Goal: Information Seeking & Learning: Learn about a topic

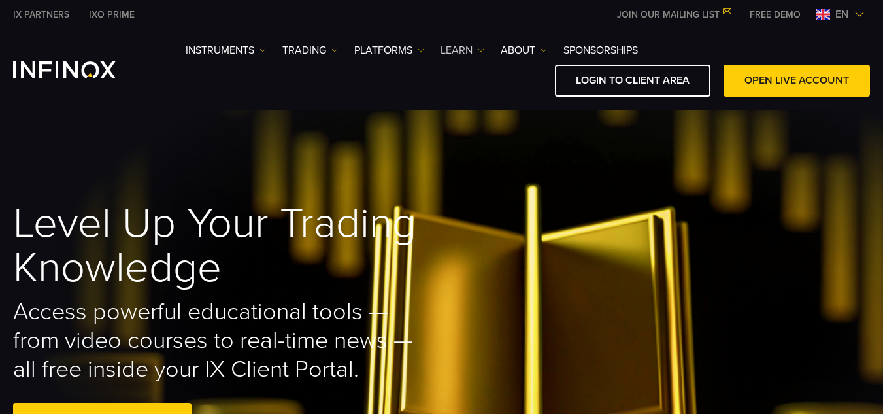
click at [464, 52] on link "Learn" at bounding box center [462, 50] width 44 height 16
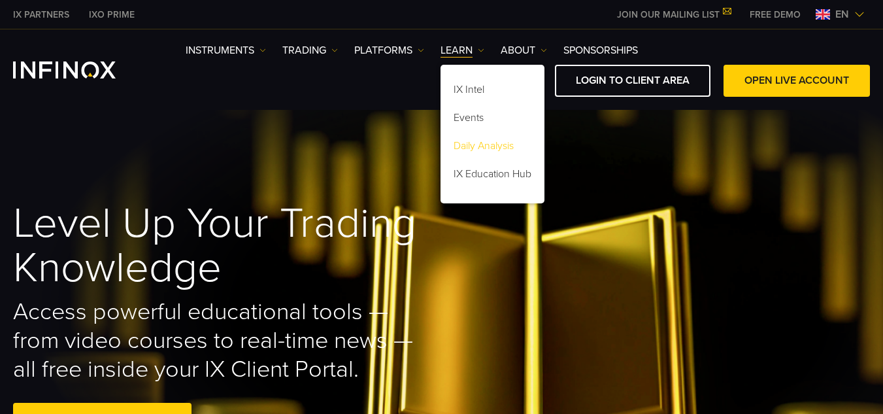
click at [475, 142] on link "Daily Analysis" at bounding box center [492, 148] width 104 height 28
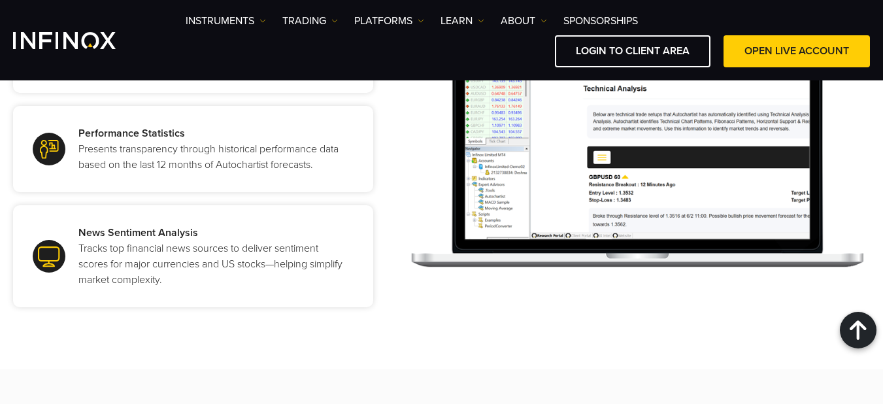
scroll to position [1278, 0]
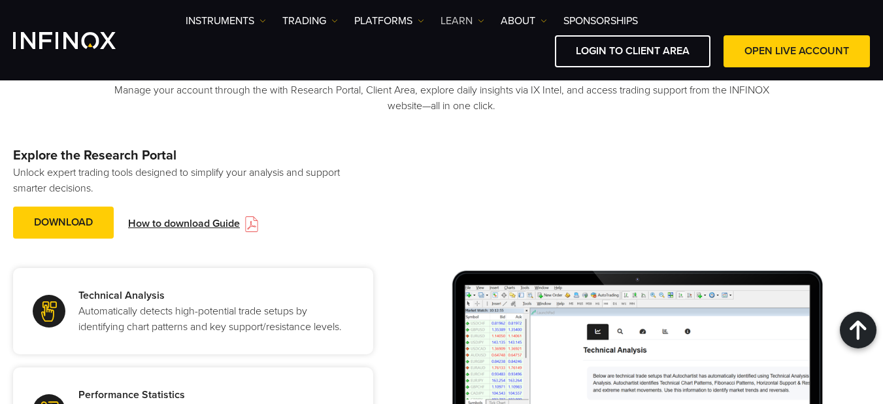
click at [457, 23] on link "Learn" at bounding box center [462, 21] width 44 height 16
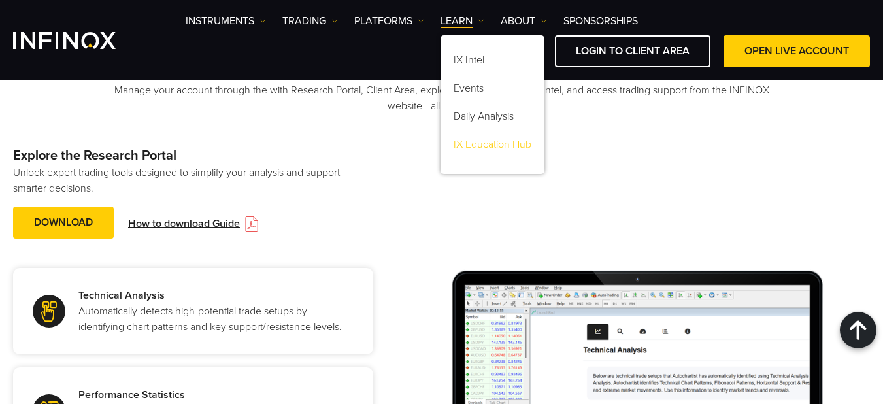
scroll to position [0, 0]
click at [502, 146] on link "IX Education Hub" at bounding box center [492, 147] width 104 height 28
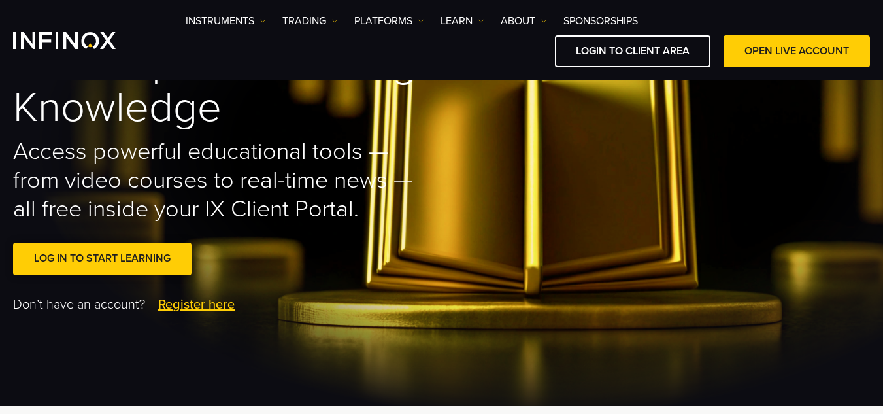
click at [103, 259] on span at bounding box center [103, 259] width 0 height 0
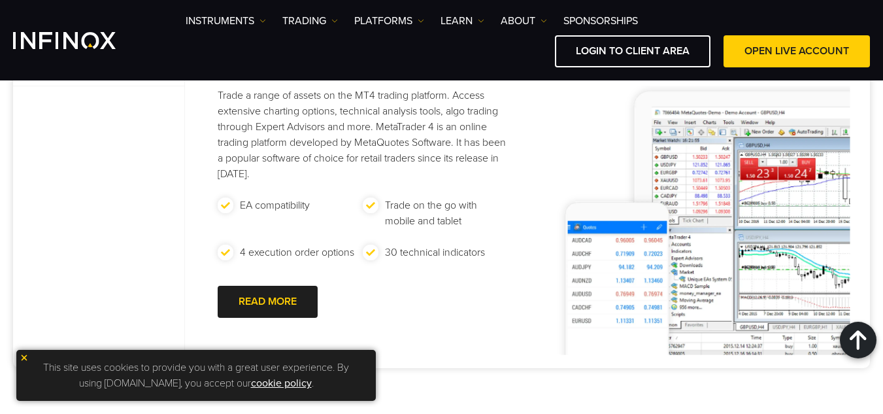
scroll to position [718, 0]
click at [456, 27] on link "Learn" at bounding box center [462, 21] width 44 height 16
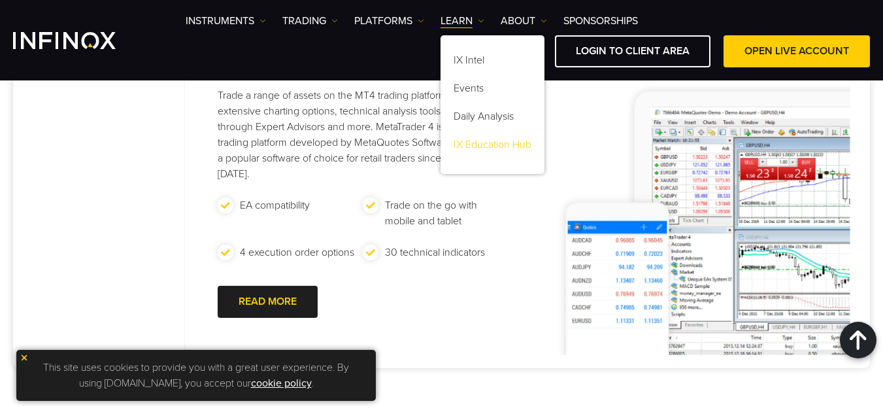
click at [493, 146] on link "IX Education Hub" at bounding box center [492, 147] width 104 height 28
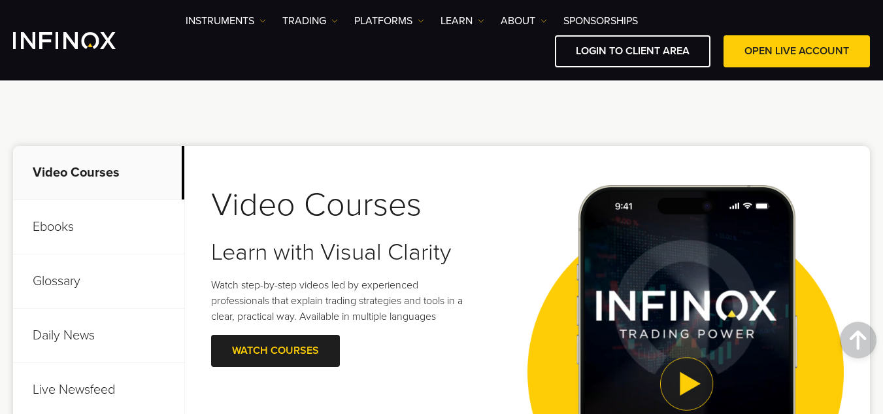
scroll to position [523, 0]
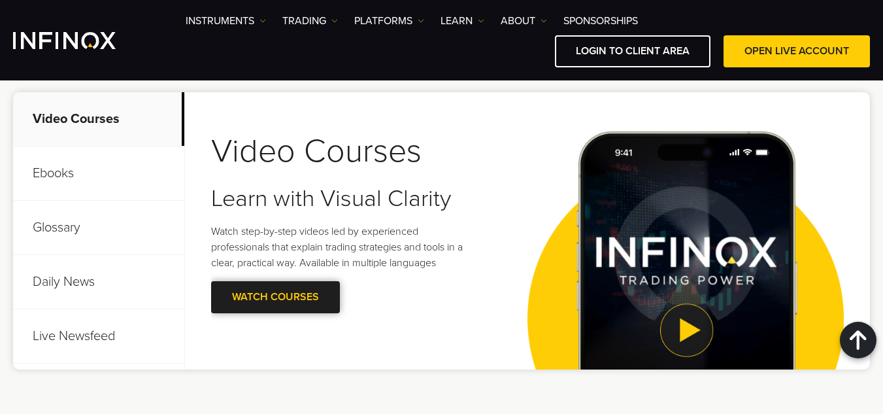
click at [276, 297] on span at bounding box center [276, 297] width 0 height 0
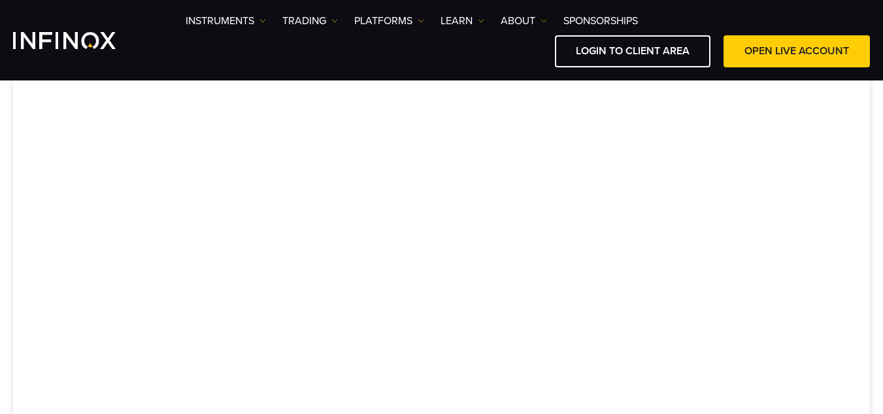
scroll to position [438, 0]
